Goal: Find specific page/section: Find specific page/section

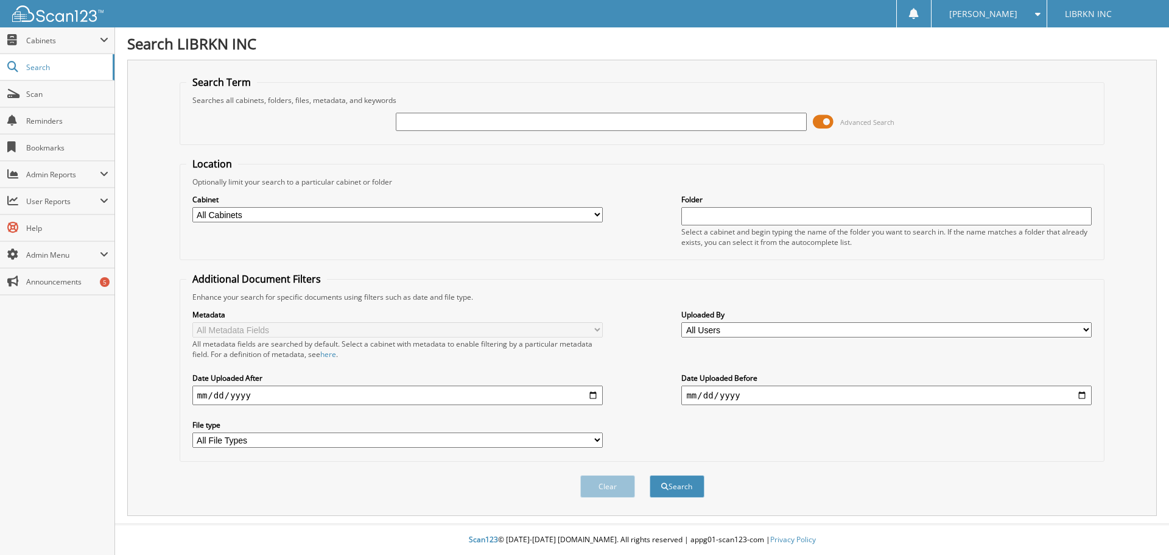
click at [460, 114] on input "text" at bounding box center [601, 122] width 410 height 18
type input "m"
type input "MOUGHTY"
click at [650, 475] on button "Search" at bounding box center [677, 486] width 55 height 23
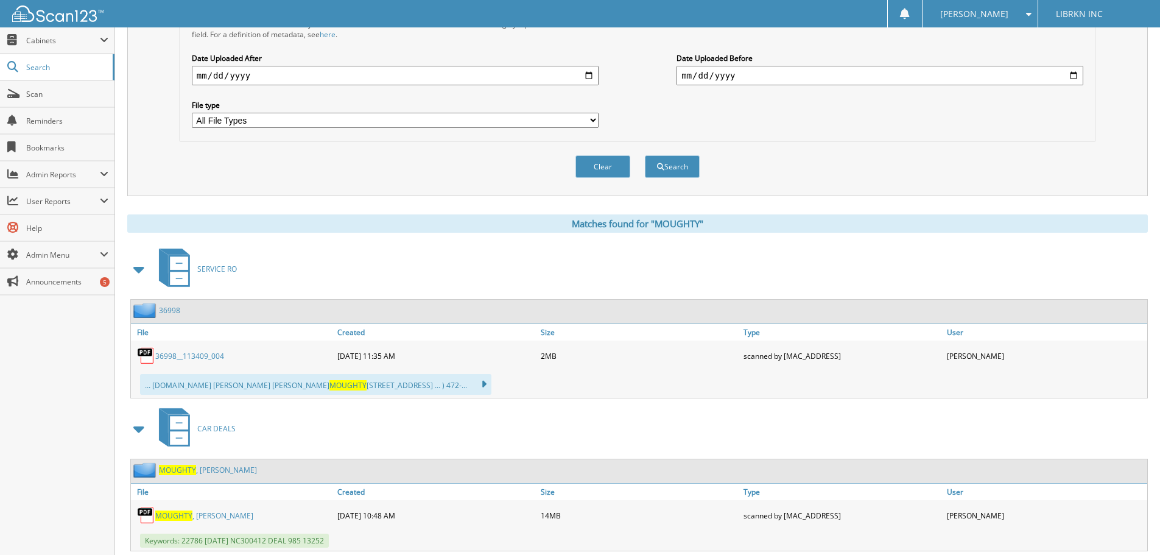
scroll to position [426, 0]
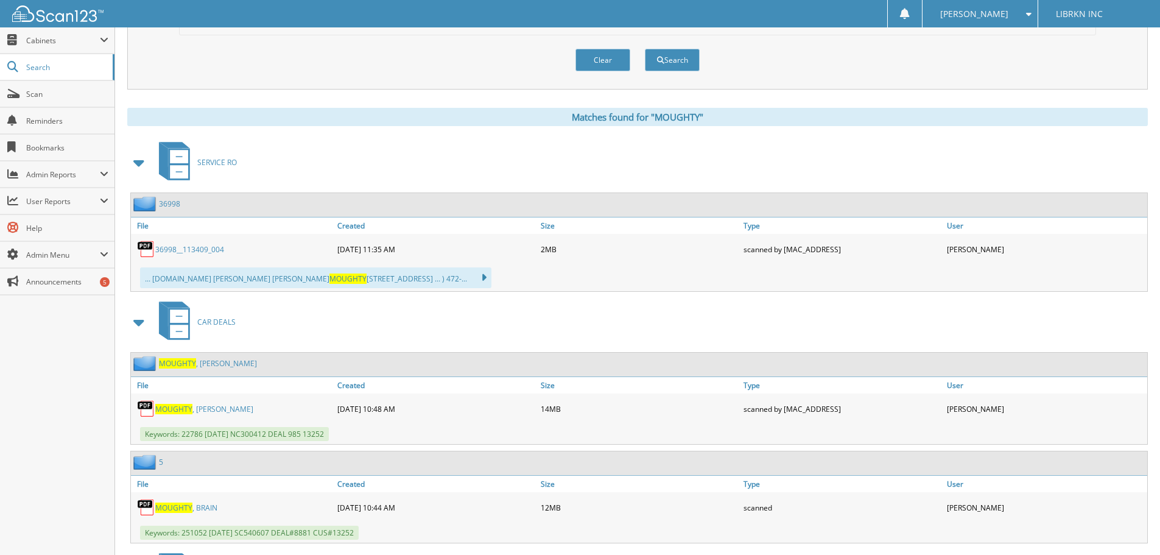
click at [193, 410] on link "MOUGHTY , BRIAN" at bounding box center [204, 409] width 98 height 10
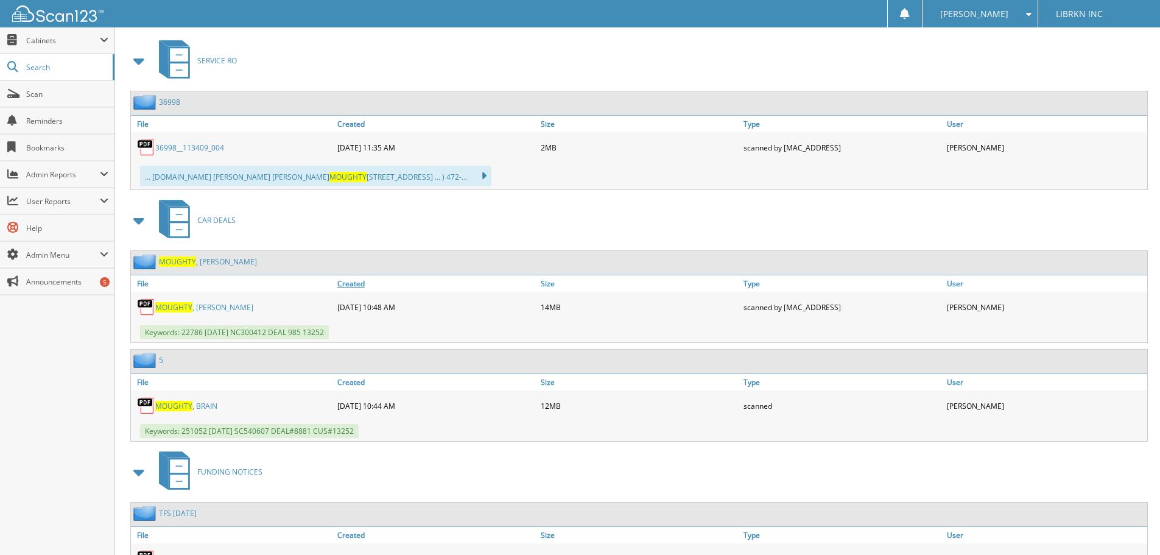
scroll to position [548, 0]
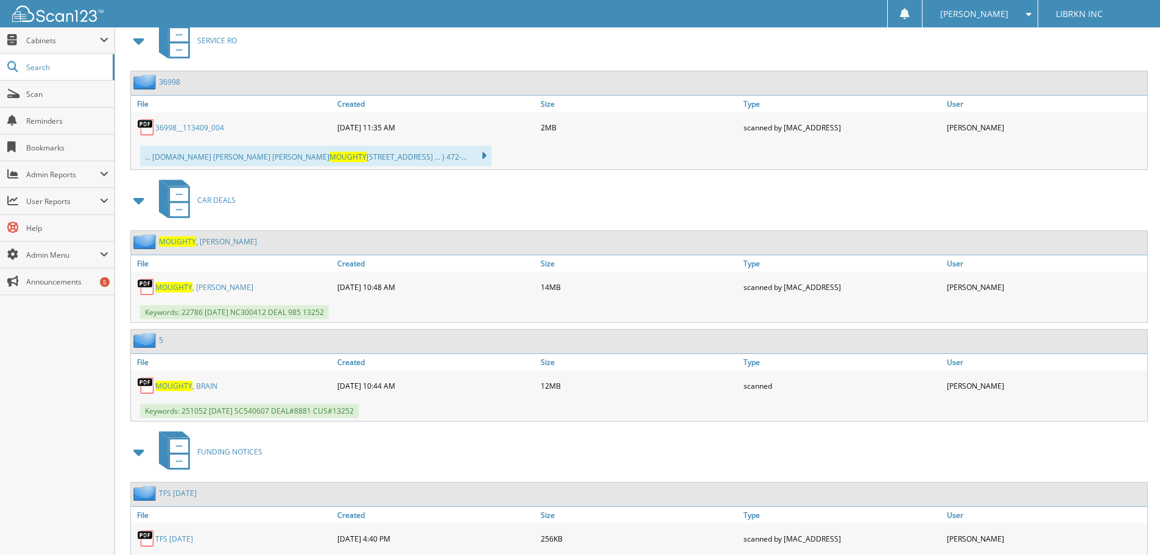
click at [183, 388] on span "MOUGHTY" at bounding box center [173, 386] width 37 height 10
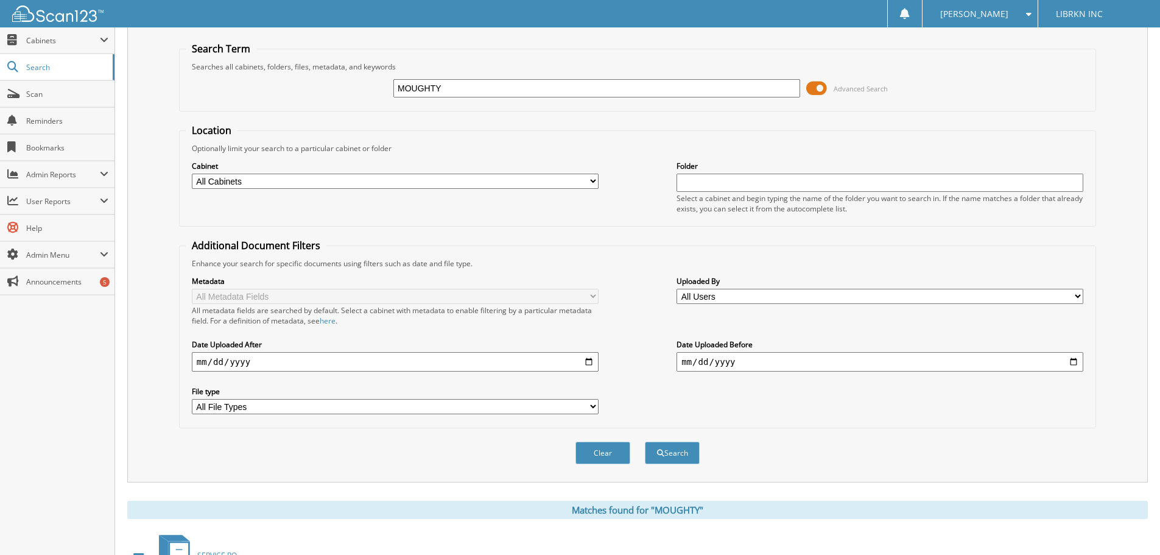
scroll to position [0, 0]
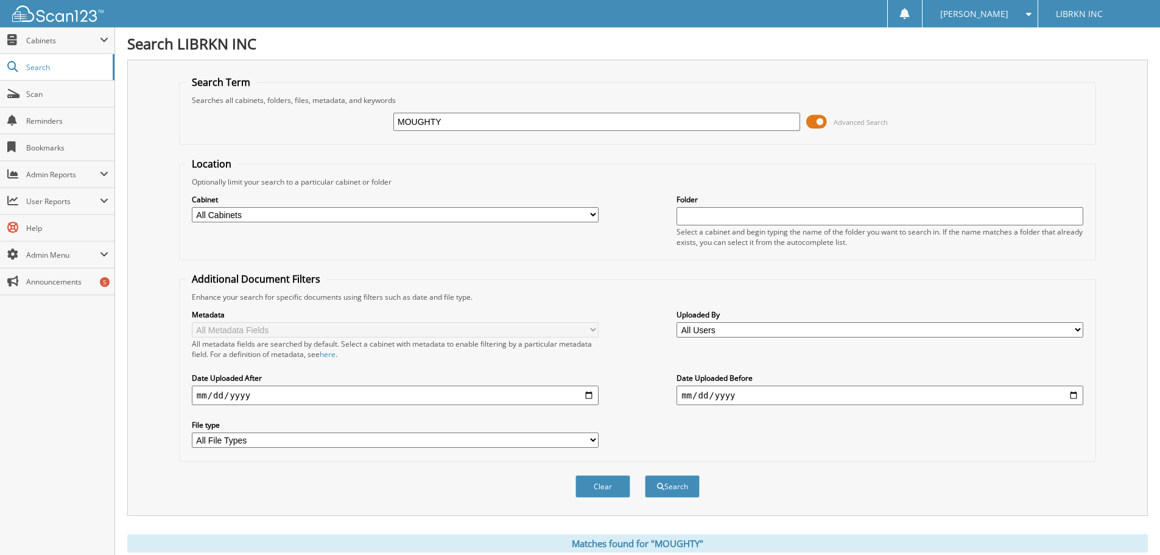
drag, startPoint x: 446, startPoint y: 118, endPoint x: 358, endPoint y: 129, distance: 89.1
click at [358, 129] on div "MOUGHTY Advanced Search" at bounding box center [638, 121] width 904 height 33
type input "REINER LAZARO"
click at [645, 475] on button "Search" at bounding box center [672, 486] width 55 height 23
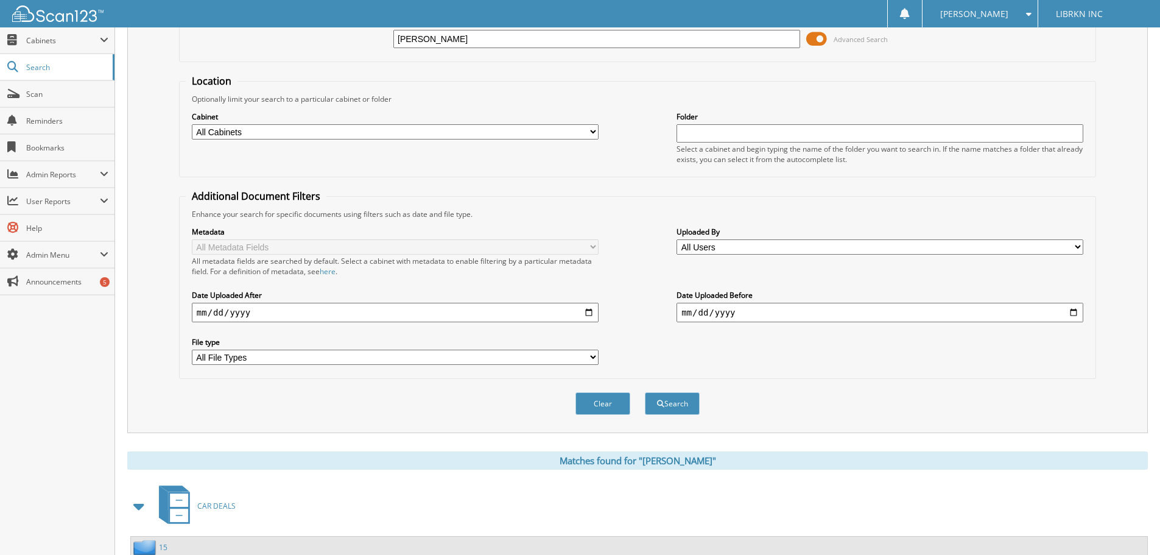
scroll to position [194, 0]
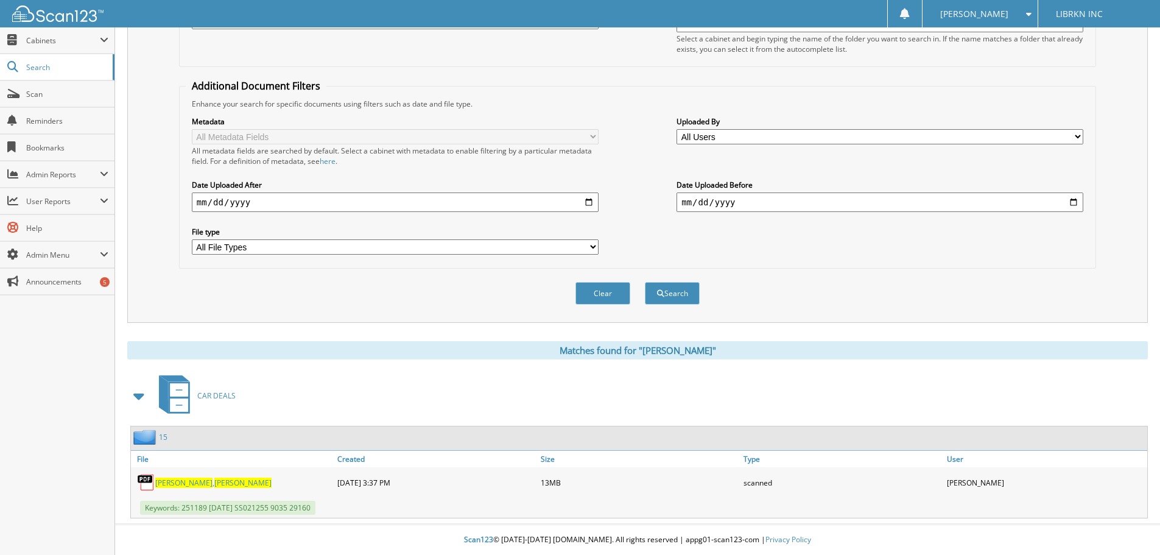
click at [175, 484] on span "LAZARO" at bounding box center [183, 482] width 57 height 10
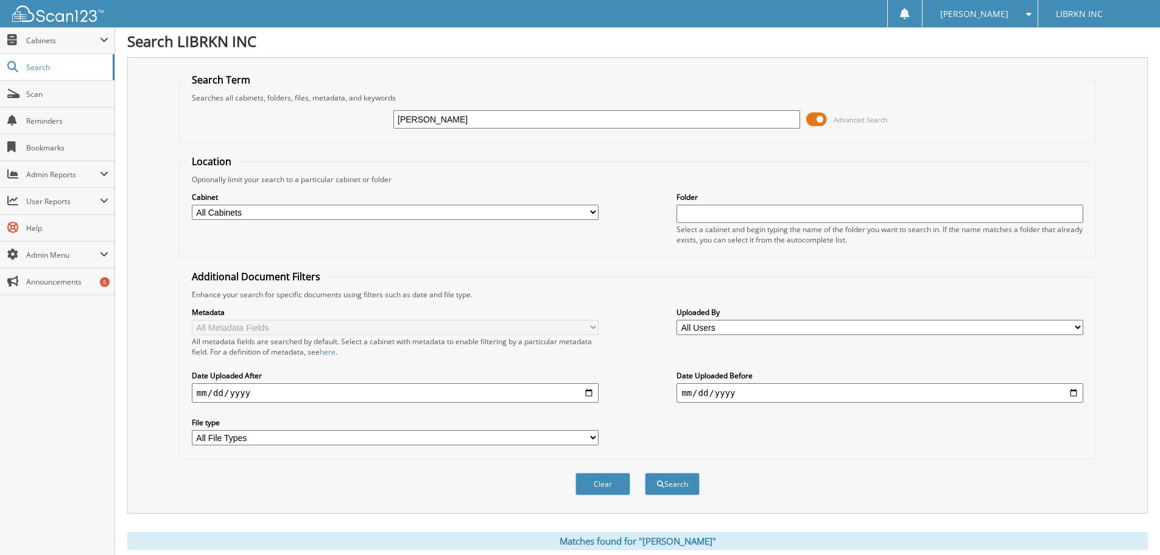
scroll to position [0, 0]
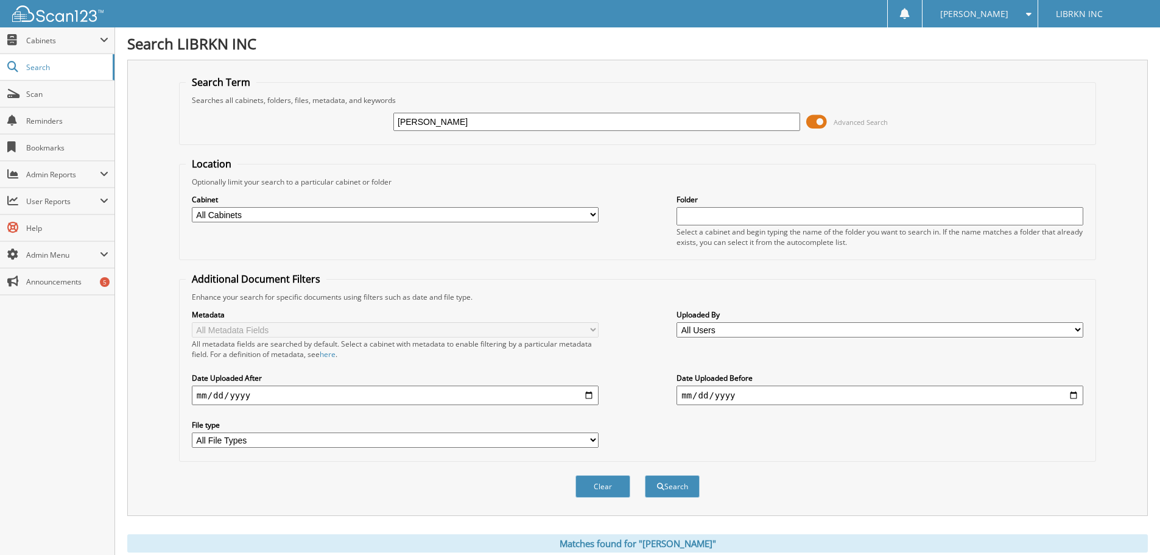
drag, startPoint x: 479, startPoint y: 124, endPoint x: 338, endPoint y: 133, distance: 141.6
click at [338, 133] on div "REINER LAZARO Advanced Search" at bounding box center [638, 121] width 904 height 33
type input "HATHAWAY"
click at [667, 483] on button "Search" at bounding box center [672, 486] width 55 height 23
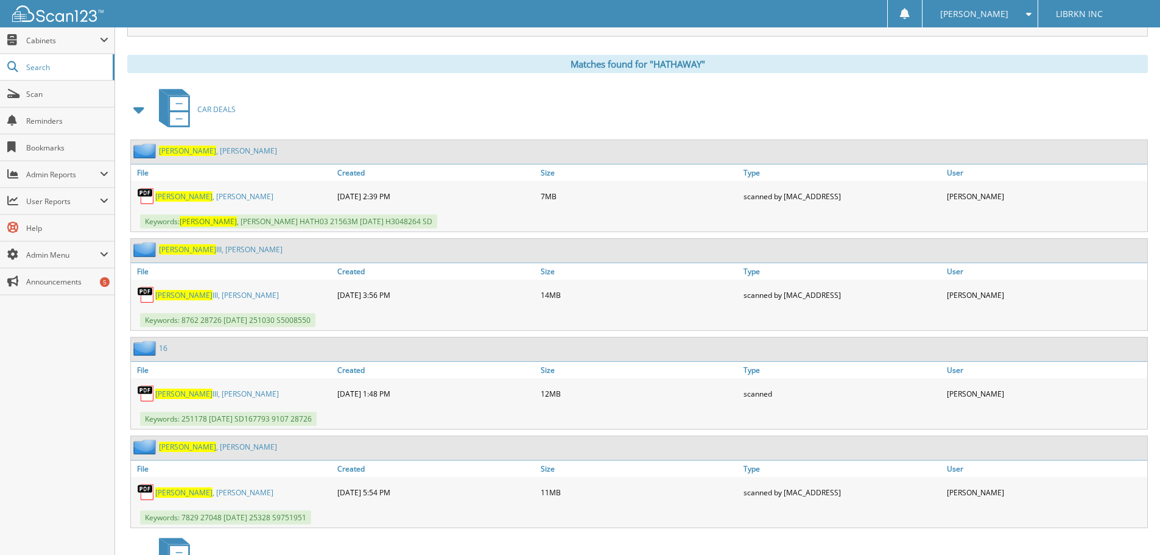
scroll to position [487, 0]
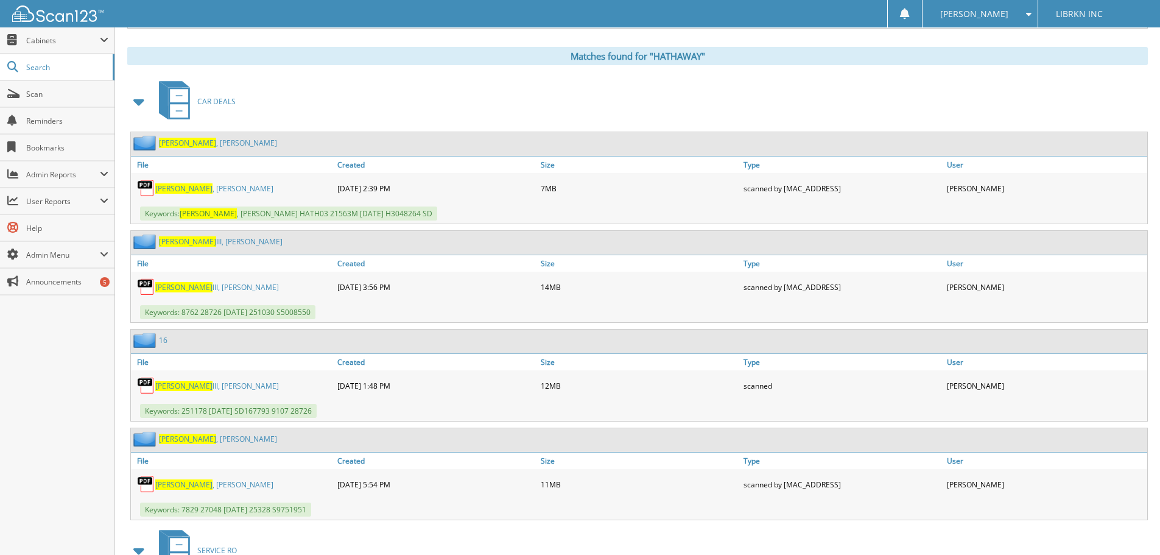
click at [202, 387] on link "HATHAWAY III, PAUL" at bounding box center [217, 386] width 124 height 10
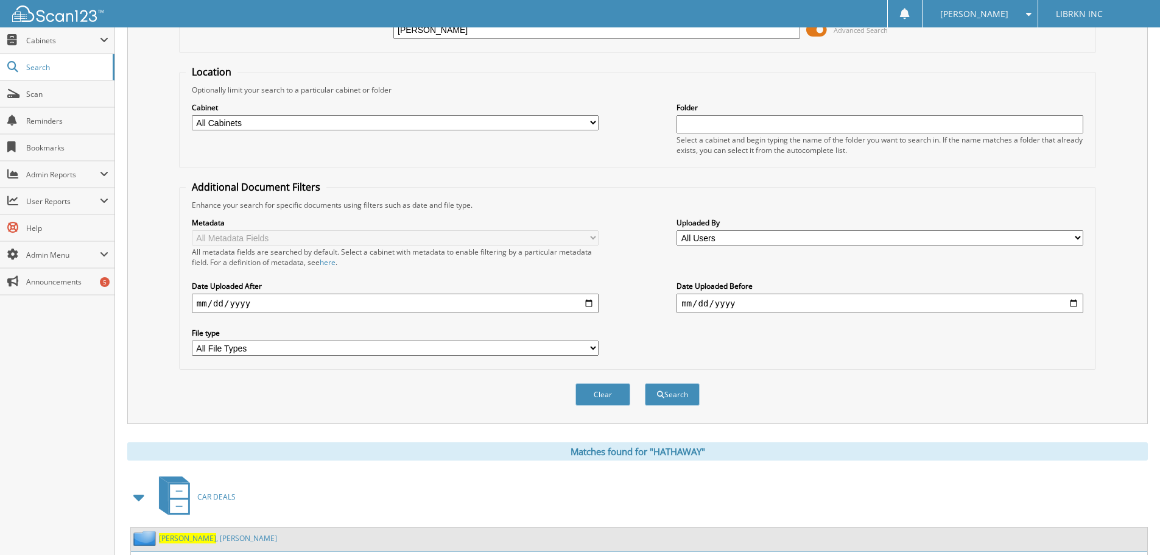
scroll to position [0, 0]
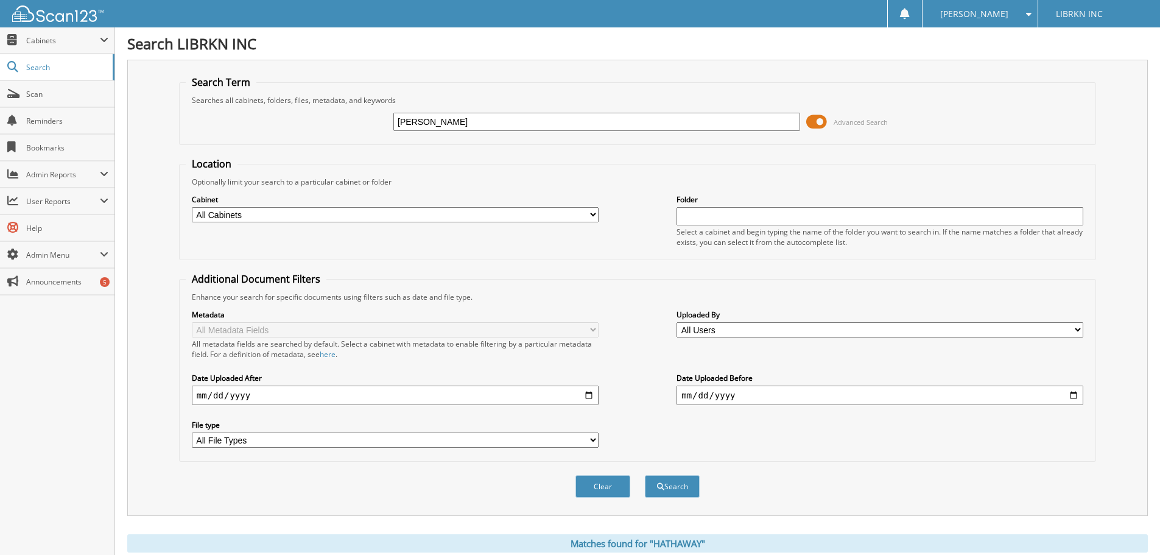
drag, startPoint x: 406, startPoint y: 125, endPoint x: 340, endPoint y: 121, distance: 65.9
click at [340, 121] on div "HATHAWAY Advanced Search" at bounding box center [638, 121] width 904 height 33
type input "TRUJILLO"
click at [676, 481] on button "Search" at bounding box center [672, 486] width 55 height 23
drag, startPoint x: 436, startPoint y: 119, endPoint x: 450, endPoint y: 124, distance: 14.8
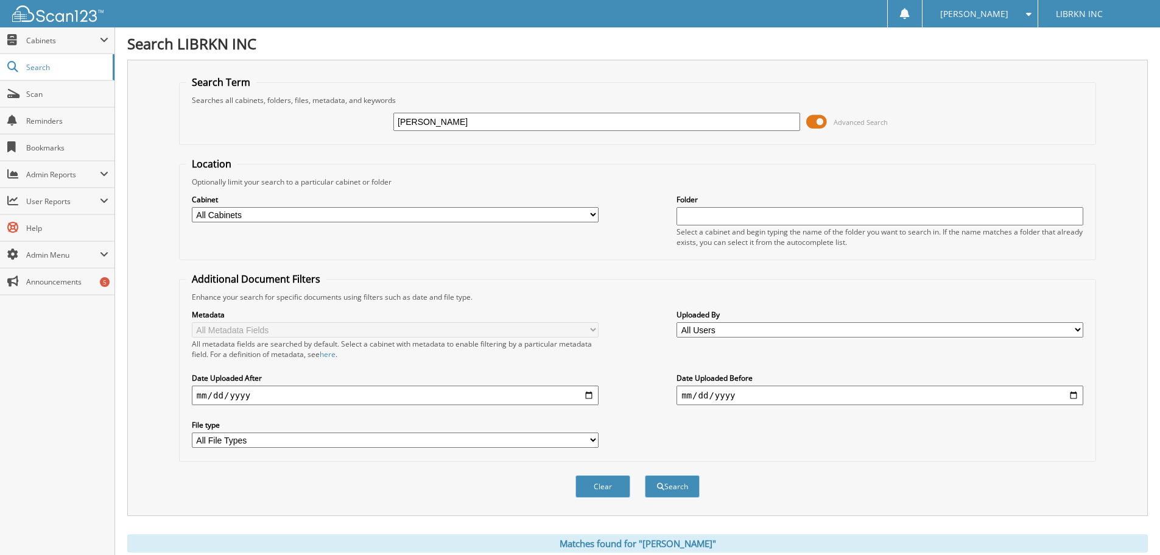
click at [450, 124] on input "TRUJILLO" at bounding box center [596, 122] width 407 height 18
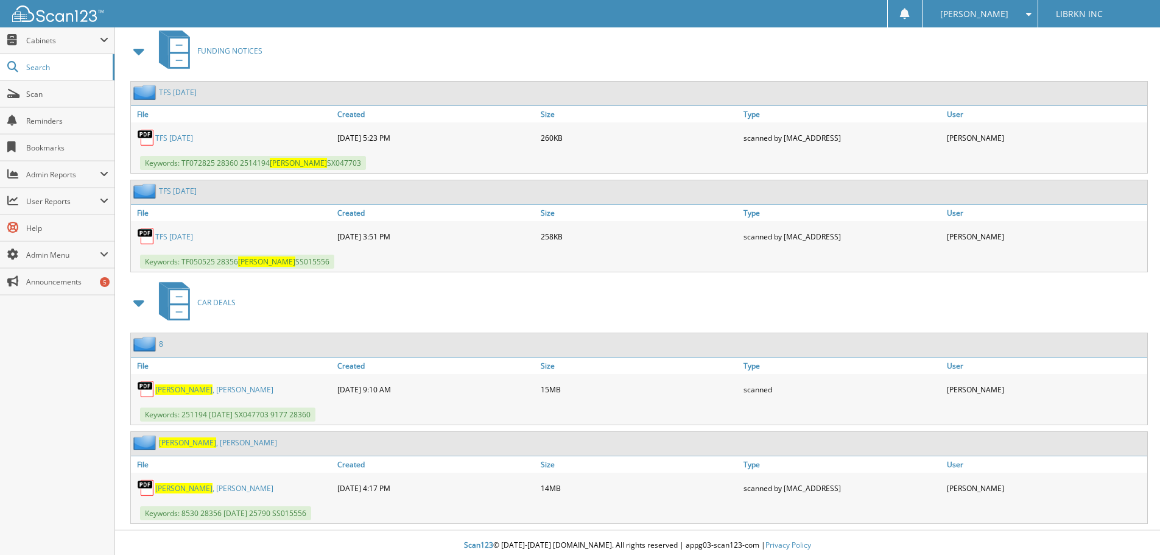
scroll to position [4054, 0]
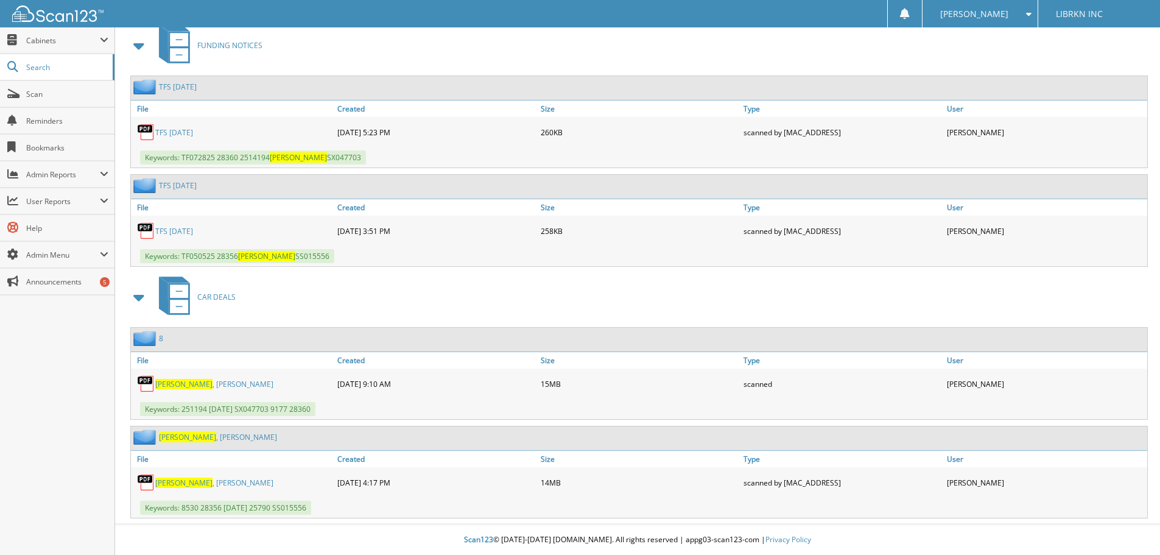
click at [208, 382] on link "TRUJILLO , LUCINDA" at bounding box center [214, 384] width 118 height 10
click at [217, 382] on link "TRUJILLO , LUCINDA" at bounding box center [214, 384] width 118 height 10
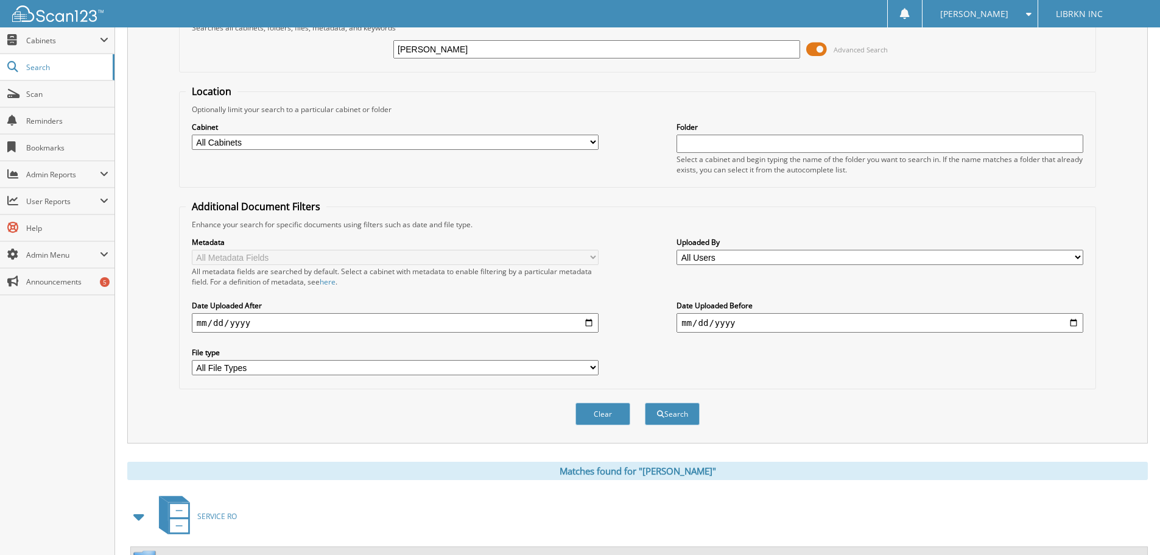
scroll to position [0, 0]
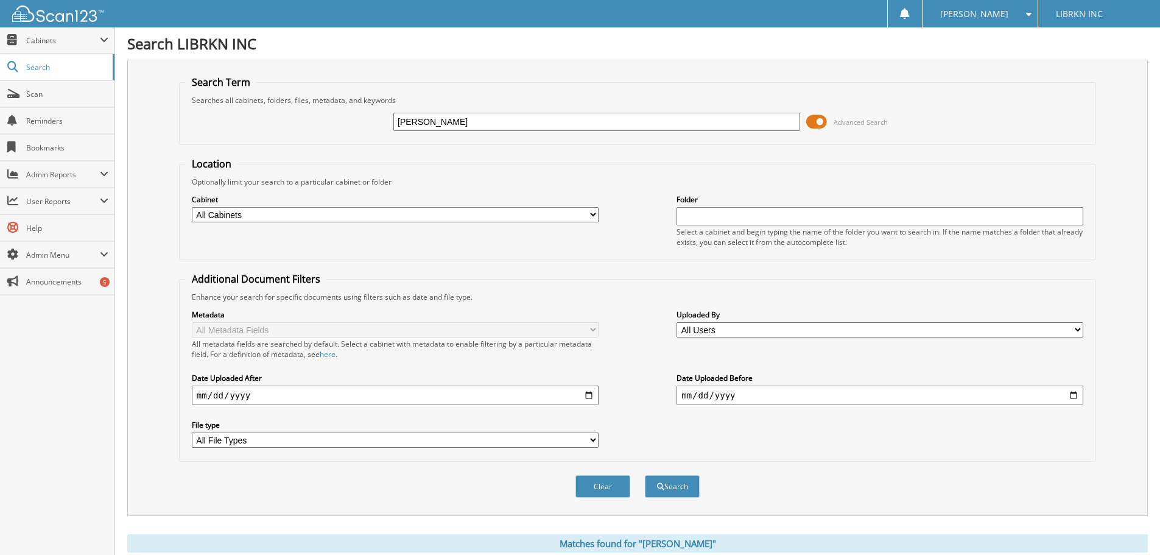
drag, startPoint x: 448, startPoint y: 122, endPoint x: 324, endPoint y: 124, distance: 123.6
click at [324, 124] on div "TRUJILLO Advanced Search" at bounding box center [638, 121] width 904 height 33
type input "BRUTON"
click at [645, 475] on button "Search" at bounding box center [672, 486] width 55 height 23
type input "[PERSON_NAME]"
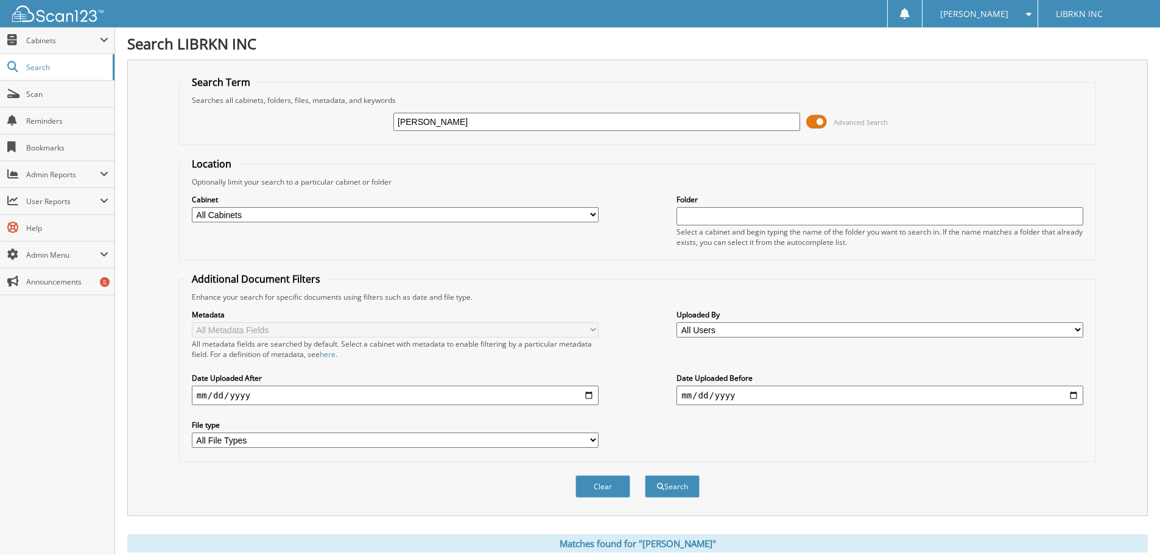
click at [645, 475] on button "Search" at bounding box center [672, 486] width 55 height 23
click at [52, 38] on span "Cabinets" at bounding box center [63, 40] width 74 height 10
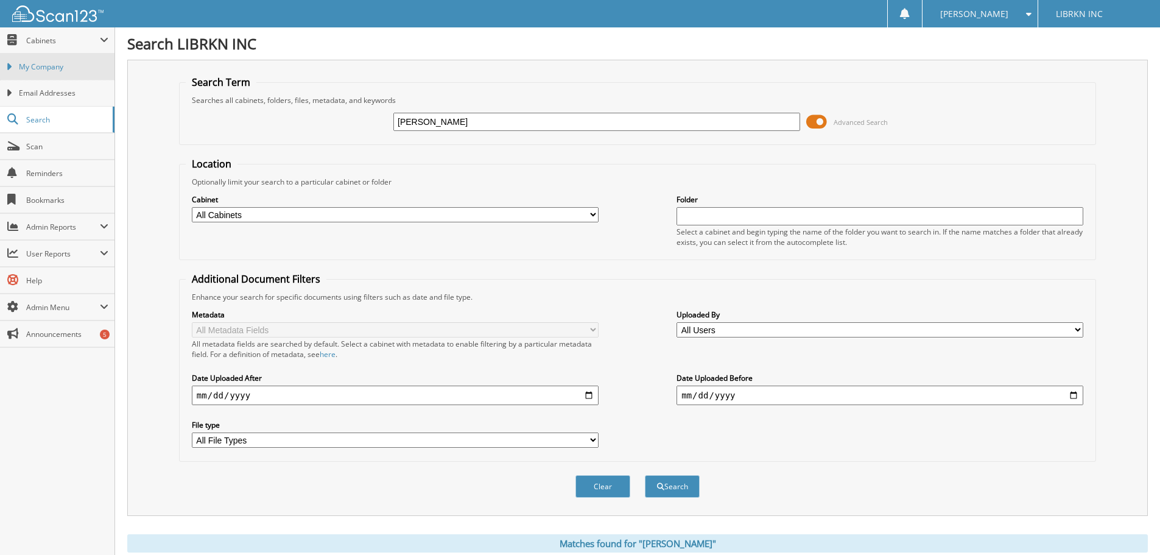
click at [43, 68] on span "My Company" at bounding box center [64, 67] width 90 height 11
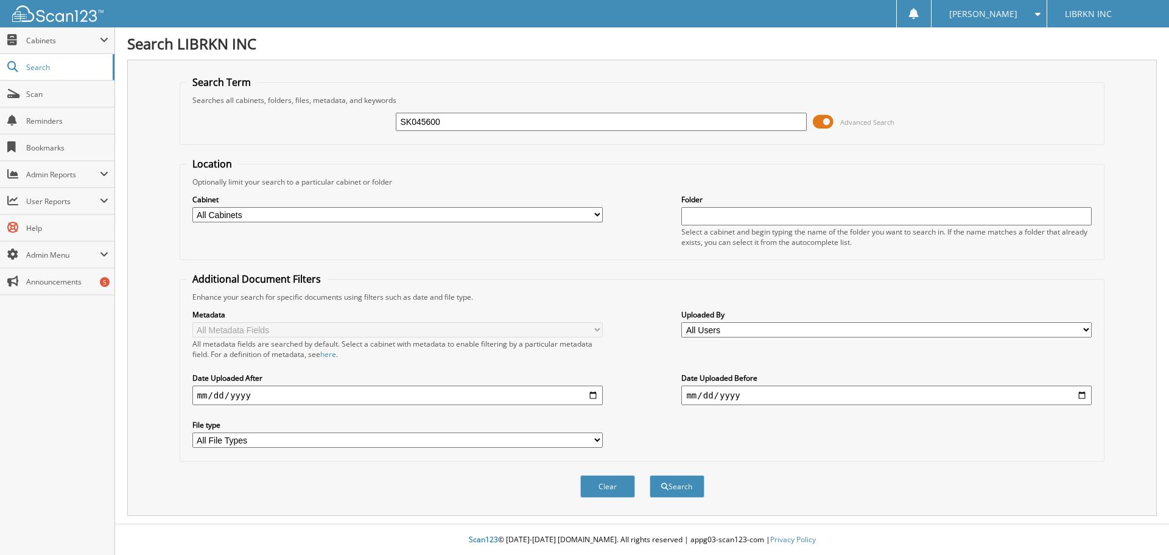
type input "SK045600"
click at [650, 475] on button "Search" at bounding box center [677, 486] width 55 height 23
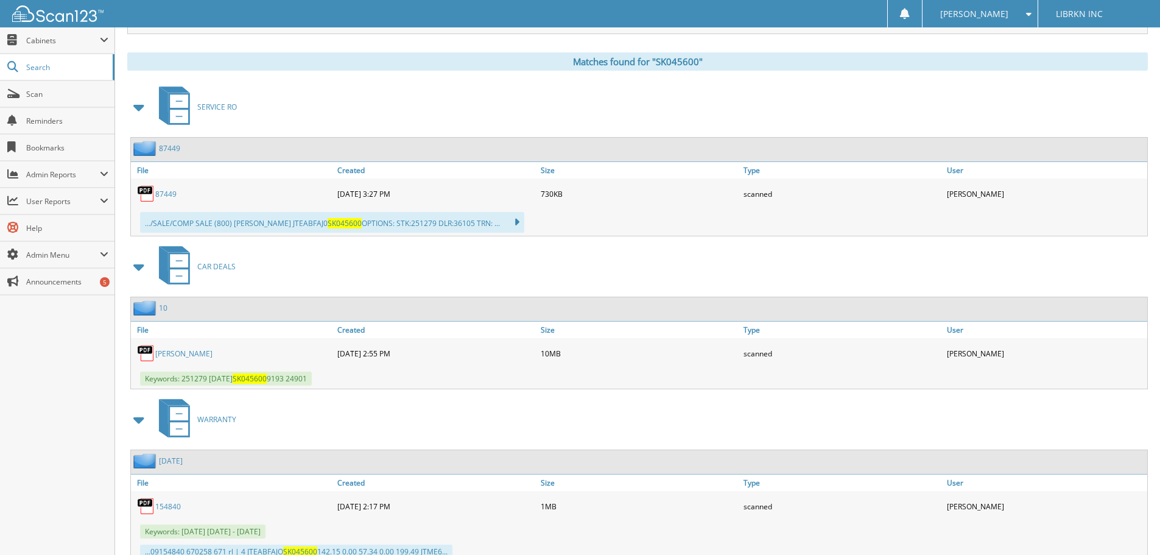
scroll to position [487, 0]
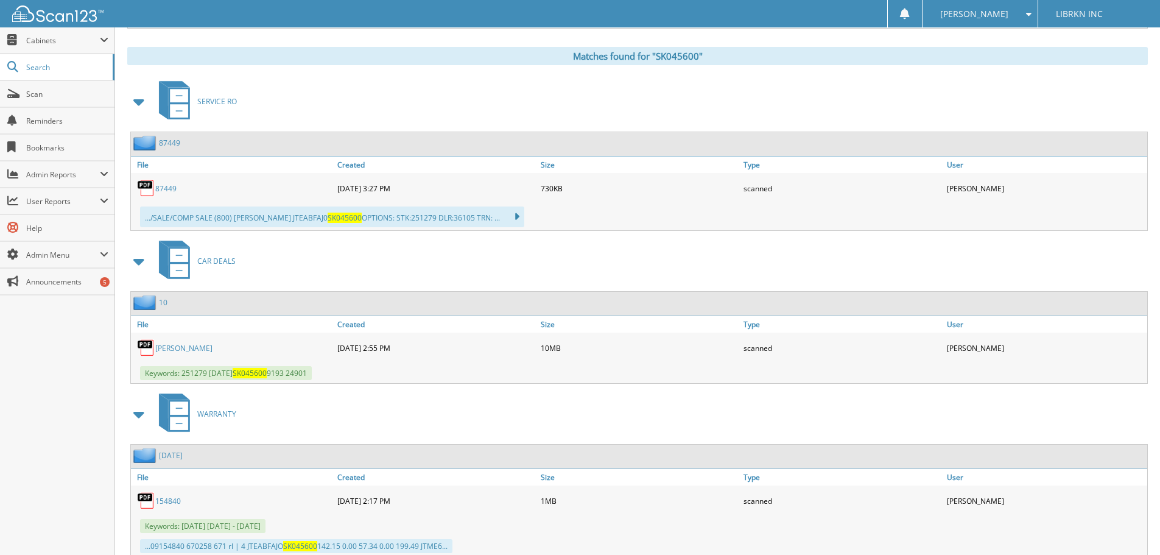
click at [177, 346] on link "BURTON, DAVID" at bounding box center [183, 348] width 57 height 10
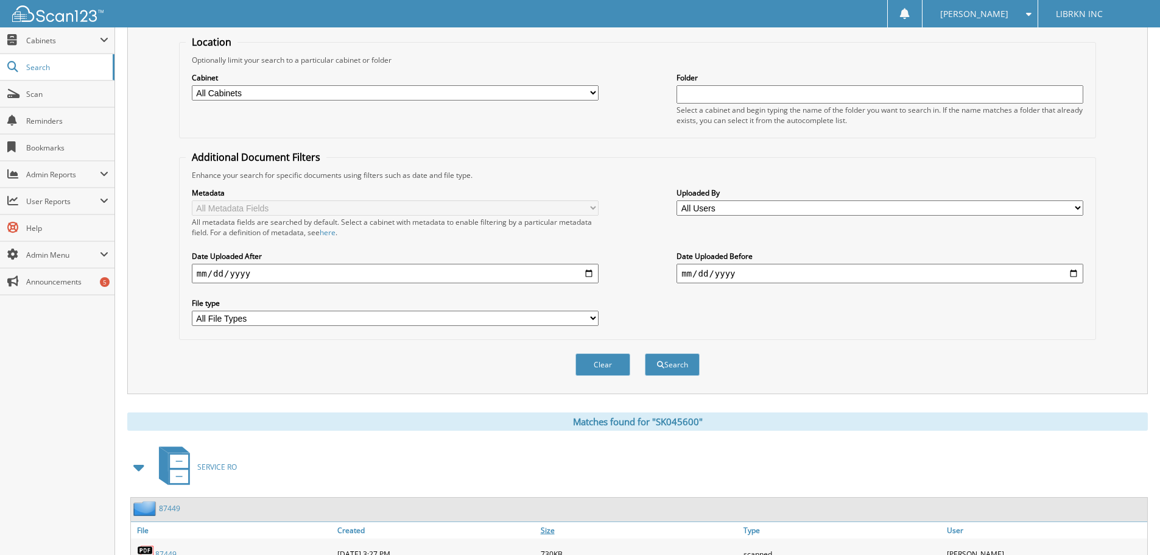
scroll to position [0, 0]
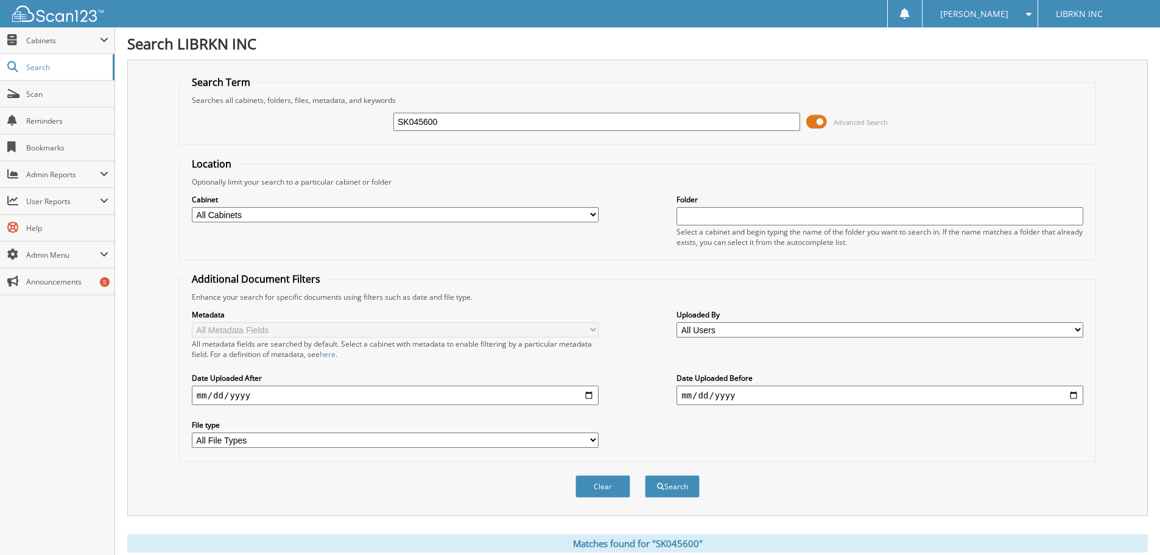
drag, startPoint x: 448, startPoint y: 122, endPoint x: 352, endPoint y: 119, distance: 96.3
click at [352, 119] on div "SK045600 Advanced Search" at bounding box center [638, 121] width 904 height 33
type input "RADKOVICH"
click at [673, 484] on button "Search" at bounding box center [672, 486] width 55 height 23
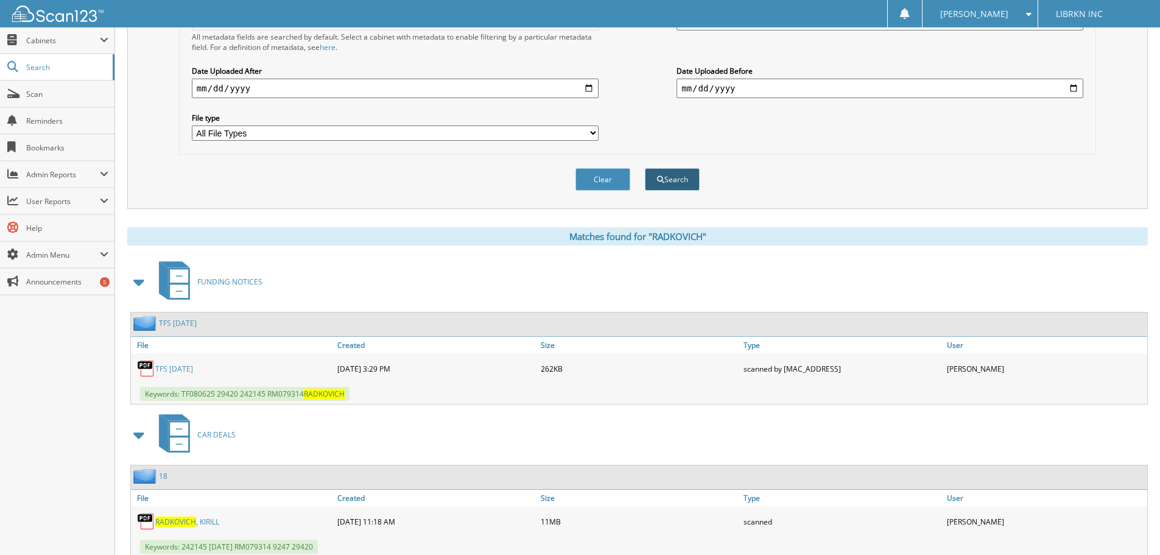
scroll to position [346, 0]
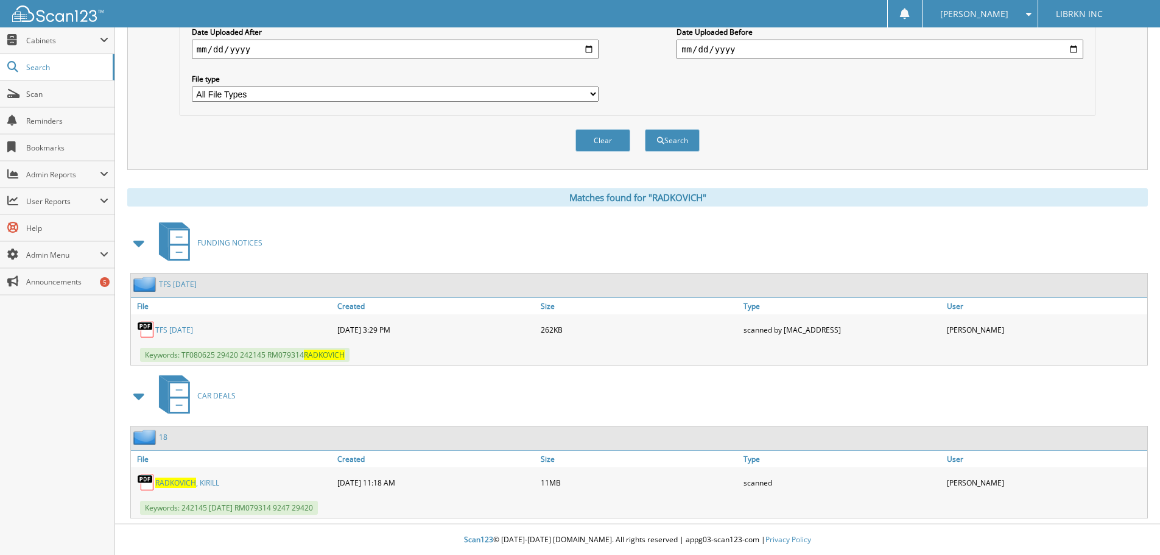
click at [189, 485] on span "RADKOVICH" at bounding box center [175, 482] width 41 height 10
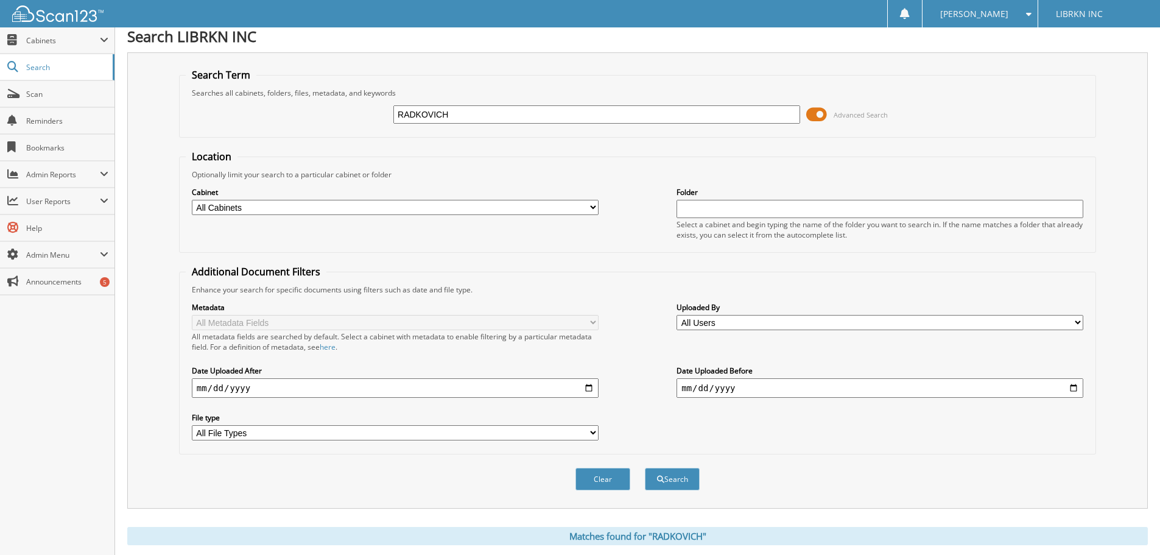
scroll to position [0, 0]
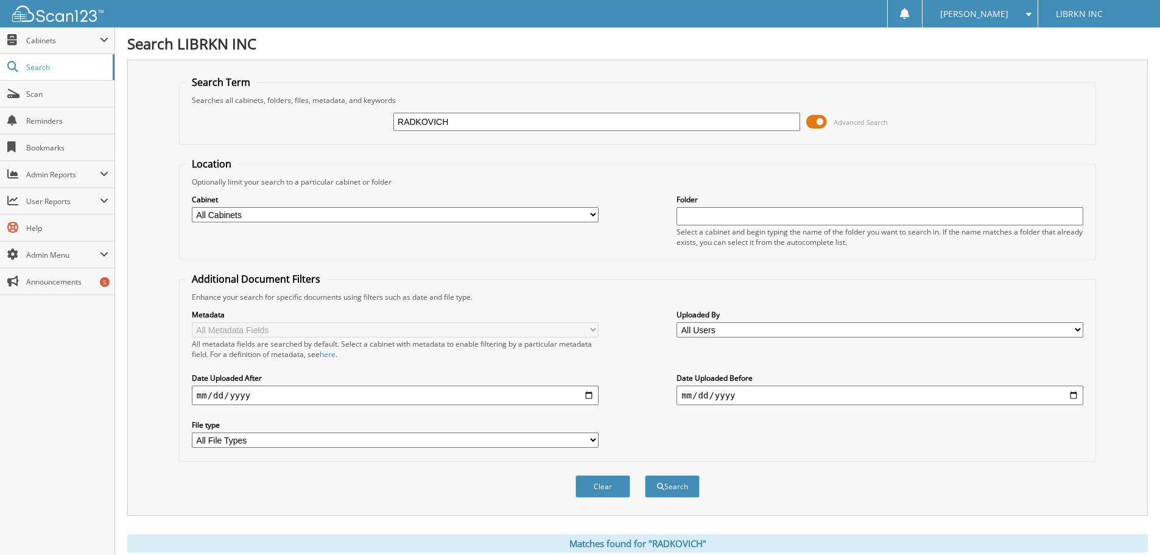
drag, startPoint x: 490, startPoint y: 118, endPoint x: 391, endPoint y: 121, distance: 98.7
click at [391, 121] on div "RADKOVICH Advanced Search" at bounding box center [638, 121] width 904 height 33
type input "[PERSON_NAME]"
click at [666, 487] on button "Search" at bounding box center [672, 486] width 55 height 23
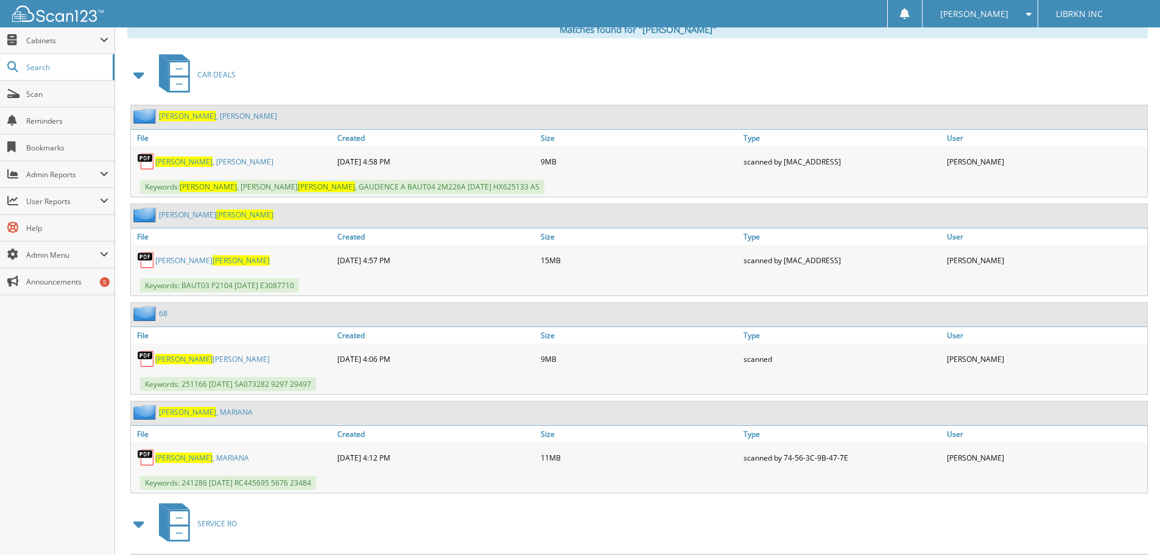
scroll to position [548, 0]
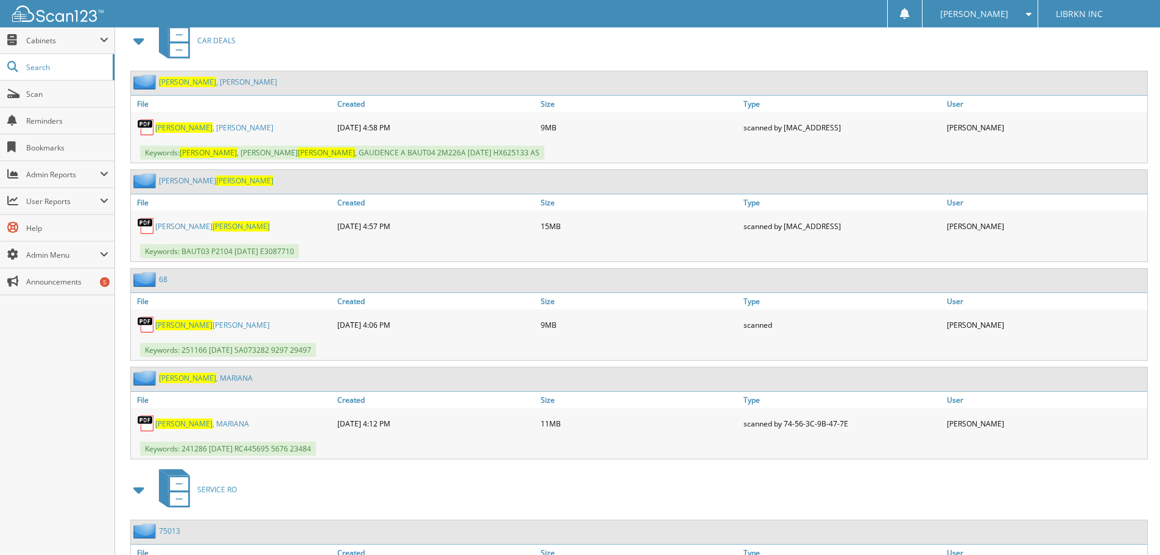
click at [214, 323] on link "[PERSON_NAME] [PERSON_NAME]" at bounding box center [212, 325] width 114 height 10
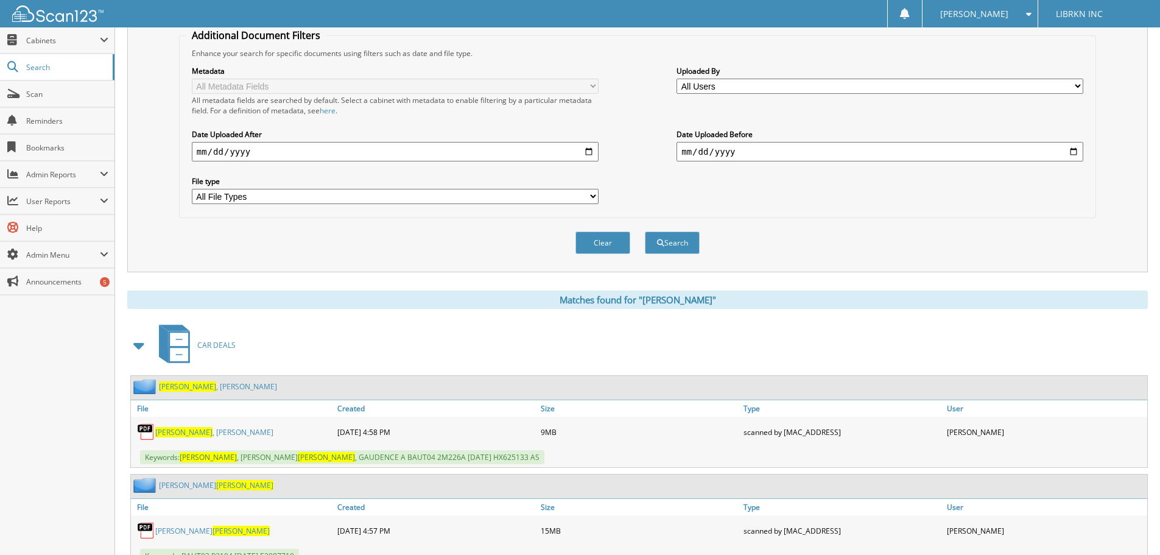
scroll to position [0, 0]
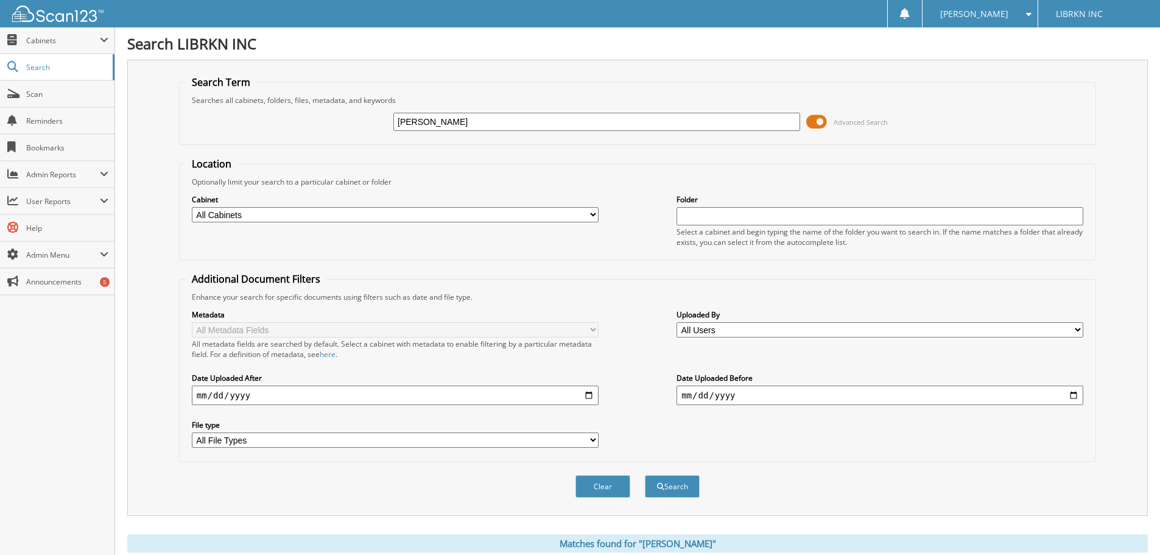
drag, startPoint x: 457, startPoint y: 126, endPoint x: 270, endPoint y: 108, distance: 188.4
click at [301, 108] on div "[PERSON_NAME] Advanced Search" at bounding box center [638, 121] width 904 height 33
type input "[PERSON_NAME]"
click at [645, 475] on button "Search" at bounding box center [672, 486] width 55 height 23
type input "FRANCISCO CONTRERAS"
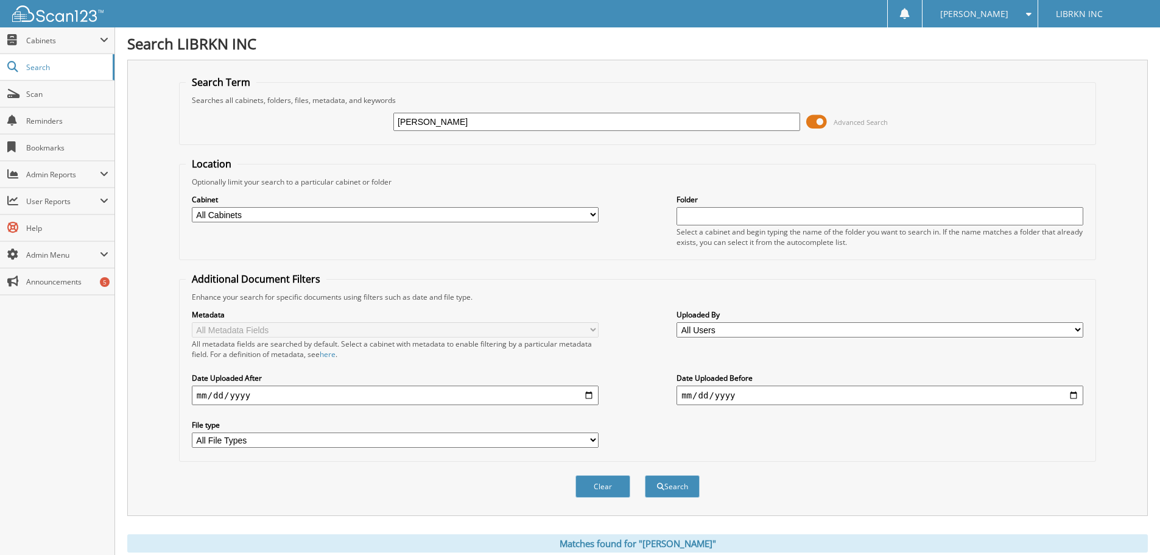
click at [645, 475] on button "Search" at bounding box center [672, 486] width 55 height 23
click at [677, 488] on button "Search" at bounding box center [672, 486] width 55 height 23
drag, startPoint x: 516, startPoint y: 122, endPoint x: 385, endPoint y: 122, distance: 130.3
click at [385, 122] on div "[PERSON_NAME] Advanced Search" at bounding box center [638, 121] width 904 height 33
type input "SX047094"
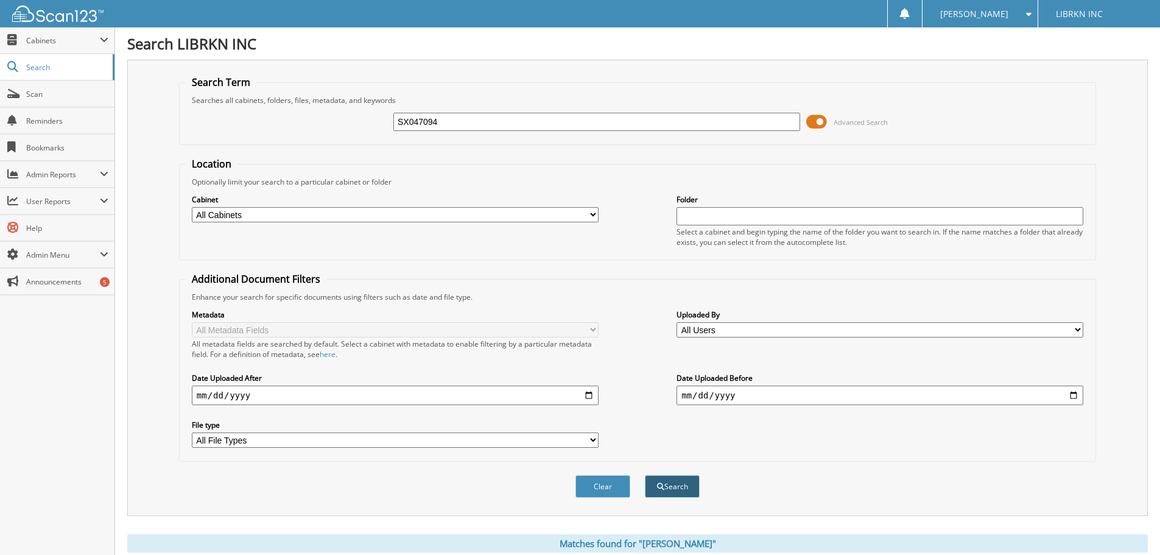
click at [657, 484] on span "submit" at bounding box center [660, 486] width 7 height 7
drag, startPoint x: 452, startPoint y: 122, endPoint x: 370, endPoint y: 131, distance: 82.0
click at [370, 131] on div "SX047094 Advanced Search" at bounding box center [638, 121] width 904 height 33
type input "SX047094"
click at [678, 485] on button "Search" at bounding box center [672, 486] width 55 height 23
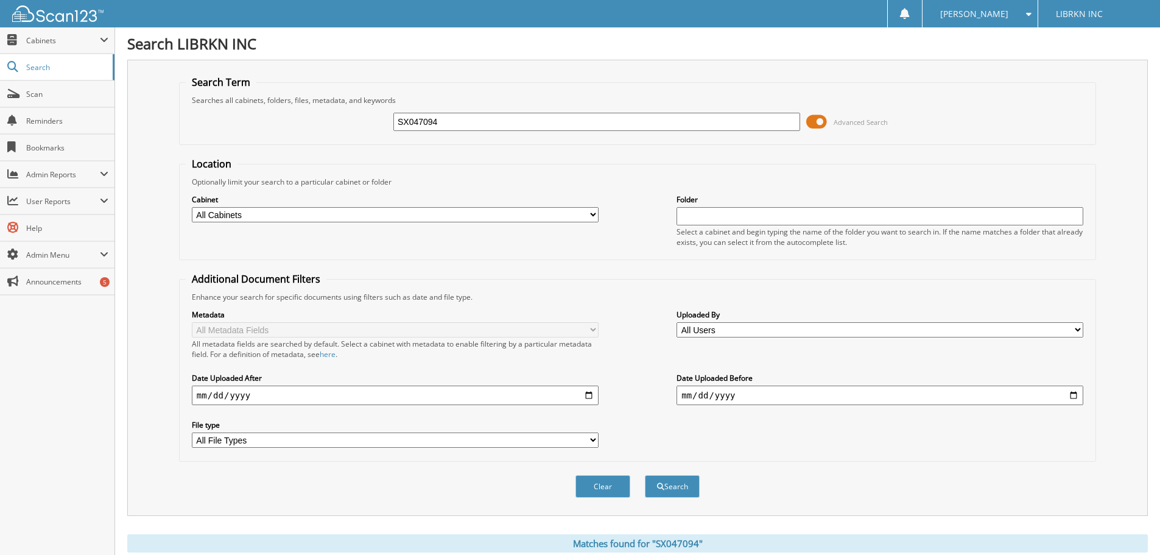
drag, startPoint x: 453, startPoint y: 122, endPoint x: 353, endPoint y: 138, distance: 101.2
click at [353, 138] on fieldset "Search Term Searches all cabinets, folders, files, metadata, and keywords SX047…" at bounding box center [637, 110] width 917 height 69
type input "[PERSON_NAME]"
click at [645, 475] on button "Search" at bounding box center [672, 486] width 55 height 23
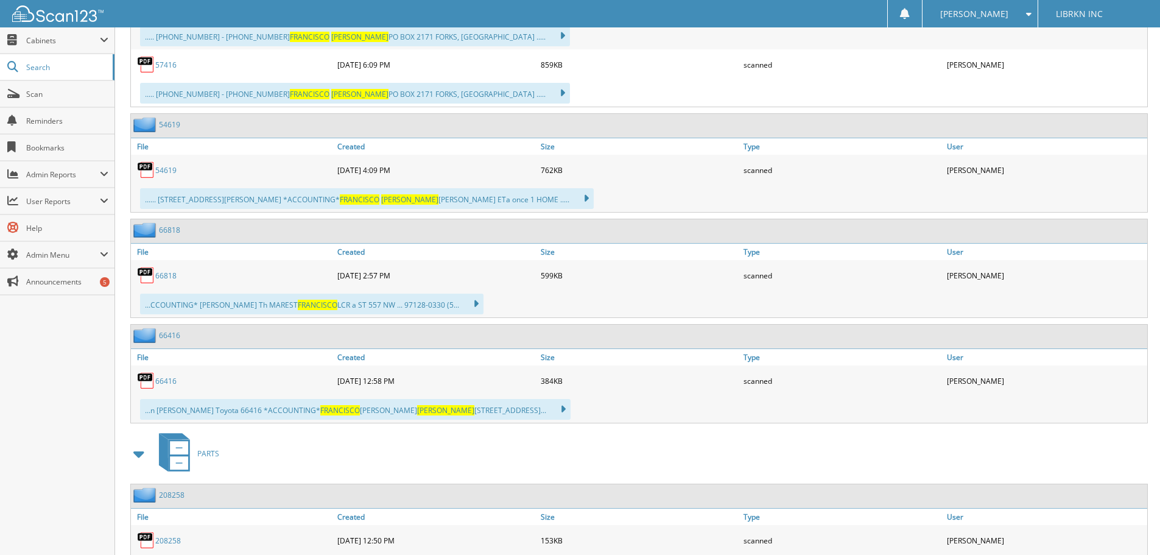
scroll to position [2045, 0]
